Goal: Task Accomplishment & Management: Use online tool/utility

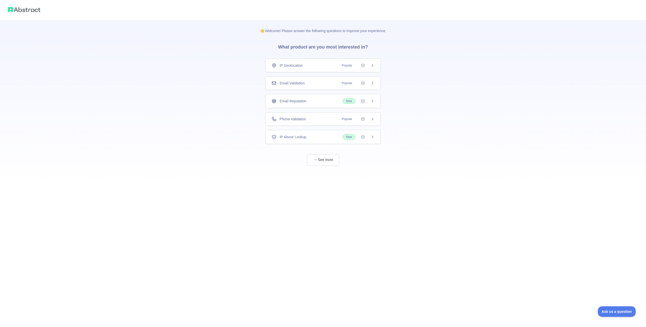
click at [192, 127] on div "👋 Welcome! Please answer the following questions to improve your experience. Wh…" at bounding box center [323, 93] width 646 height 186
click at [328, 118] on div "Phone Validation Popular" at bounding box center [323, 118] width 103 height 5
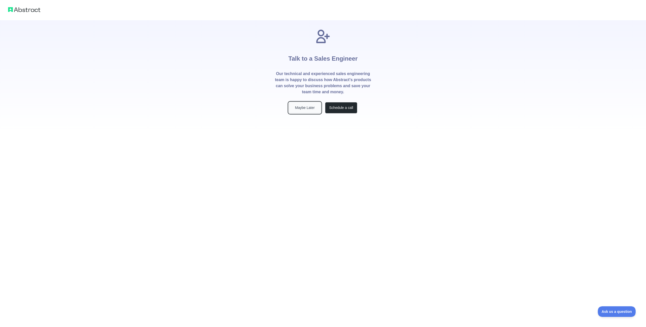
click at [315, 107] on button "Maybe Later" at bounding box center [305, 107] width 32 height 11
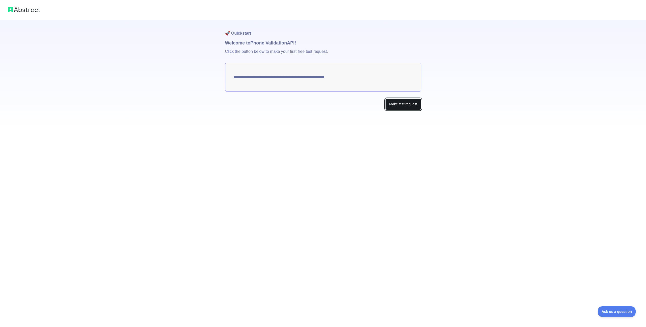
click at [390, 105] on button "Make test request" at bounding box center [404, 103] width 36 height 11
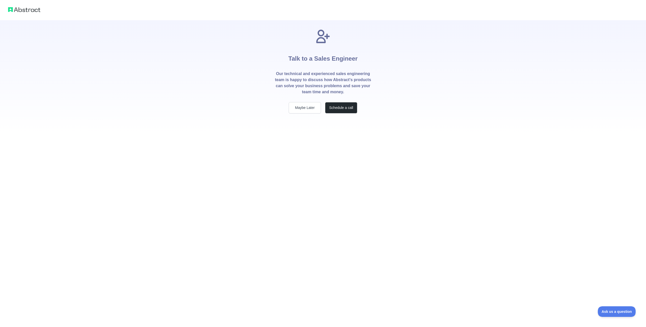
click at [304, 113] on div "Talk to a Sales Engineer Our technical and experienced sales engineering team i…" at bounding box center [323, 76] width 113 height 113
click at [305, 108] on button "Maybe Later" at bounding box center [305, 107] width 32 height 11
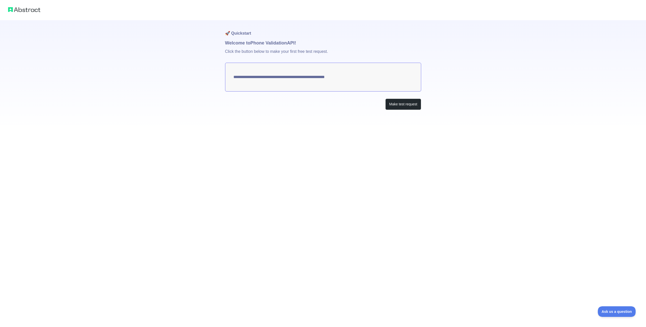
click at [36, 13] on img at bounding box center [24, 9] width 32 height 7
click at [34, 10] on img at bounding box center [24, 9] width 32 height 7
click at [400, 103] on button "Make test request" at bounding box center [404, 103] width 36 height 11
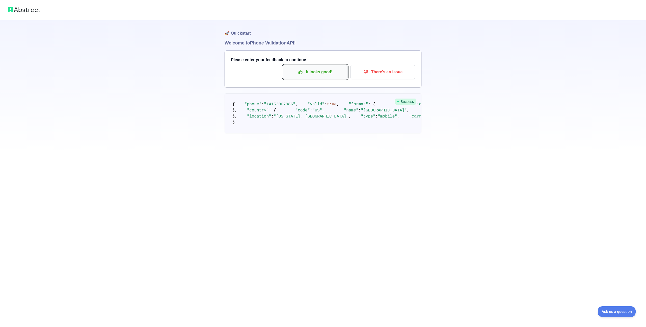
click at [311, 75] on p "It looks good!" at bounding box center [315, 72] width 57 height 9
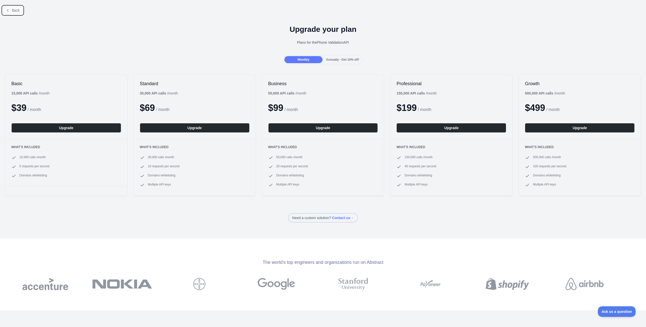
click at [13, 8] on span "Back" at bounding box center [16, 10] width 8 height 4
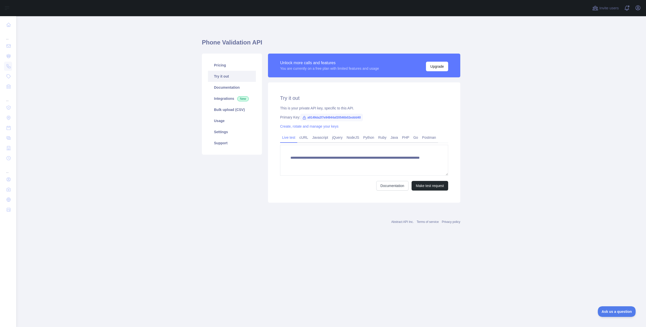
click at [337, 119] on span "a9149da2f7e94944af20546b02eddd40" at bounding box center [331, 118] width 63 height 8
copy span "a9149da2f7e94944af20546b02eddd40"
